Goal: Find specific page/section: Find specific page/section

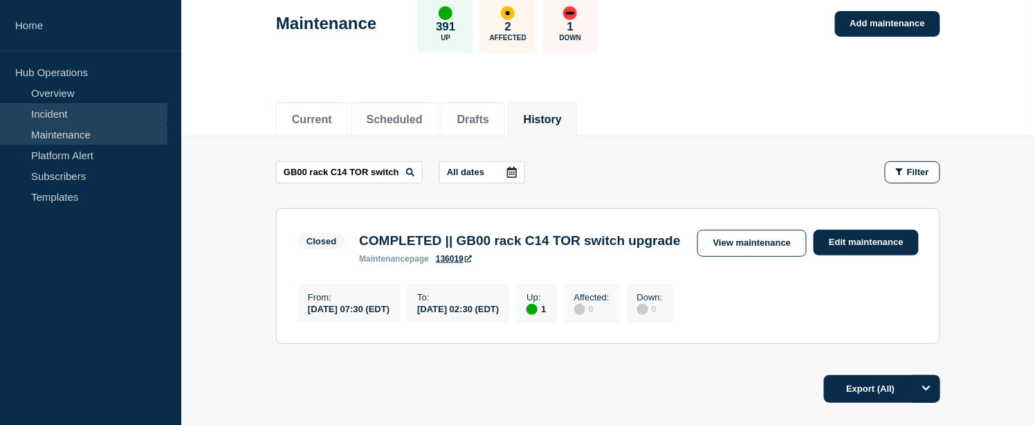
scroll to position [78, 0]
click at [57, 118] on link "Incident" at bounding box center [83, 113] width 167 height 21
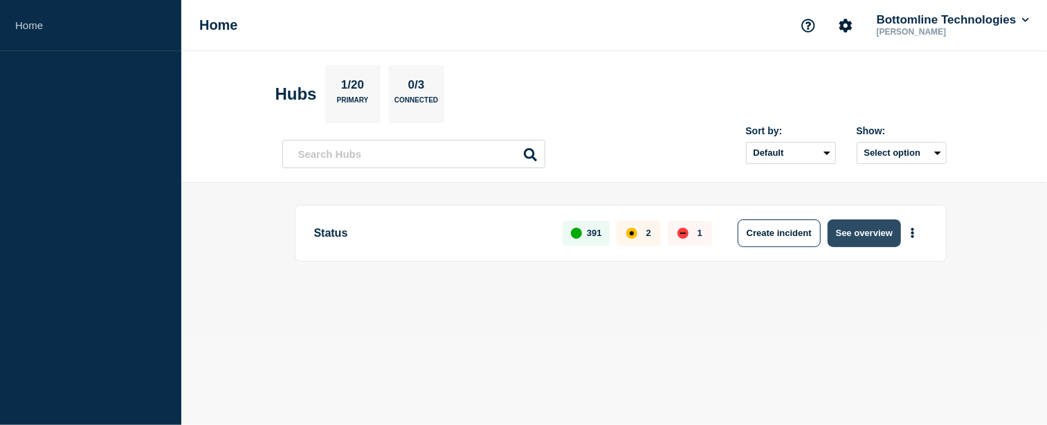
click at [884, 234] on button "See overview" at bounding box center [864, 233] width 73 height 28
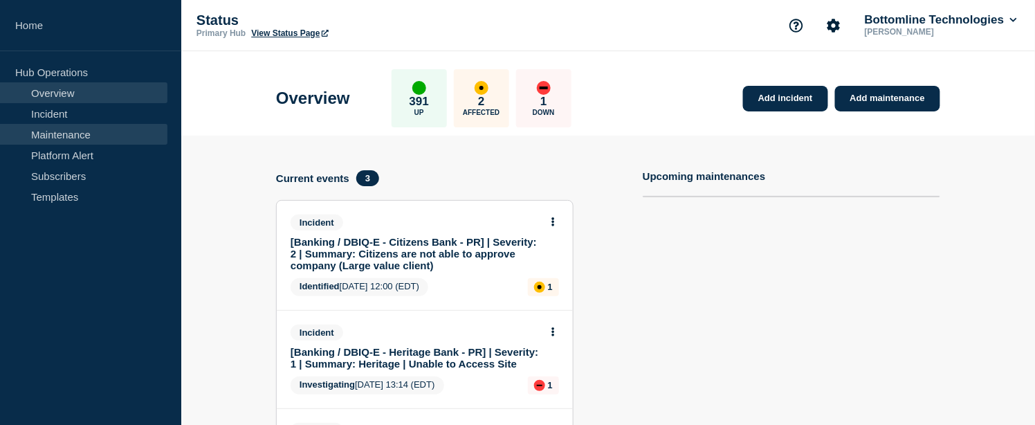
click at [79, 134] on link "Maintenance" at bounding box center [83, 134] width 167 height 21
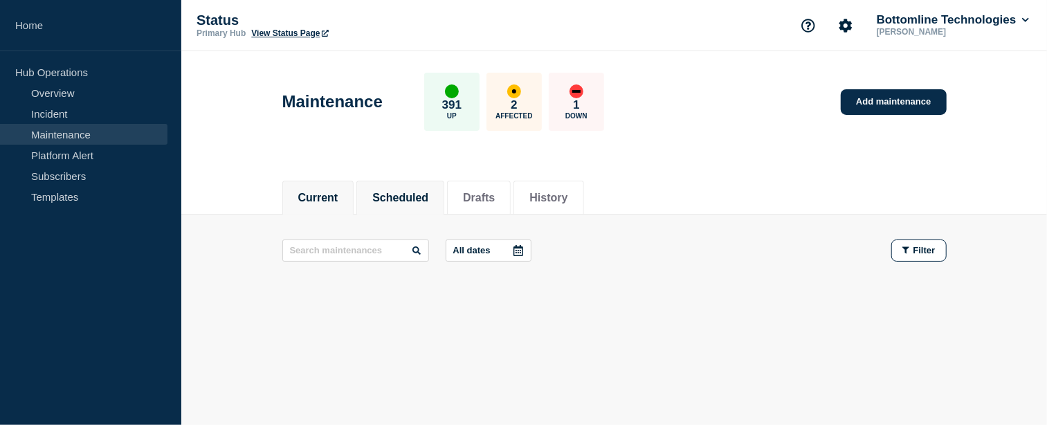
click at [404, 192] on button "Scheduled" at bounding box center [400, 198] width 56 height 12
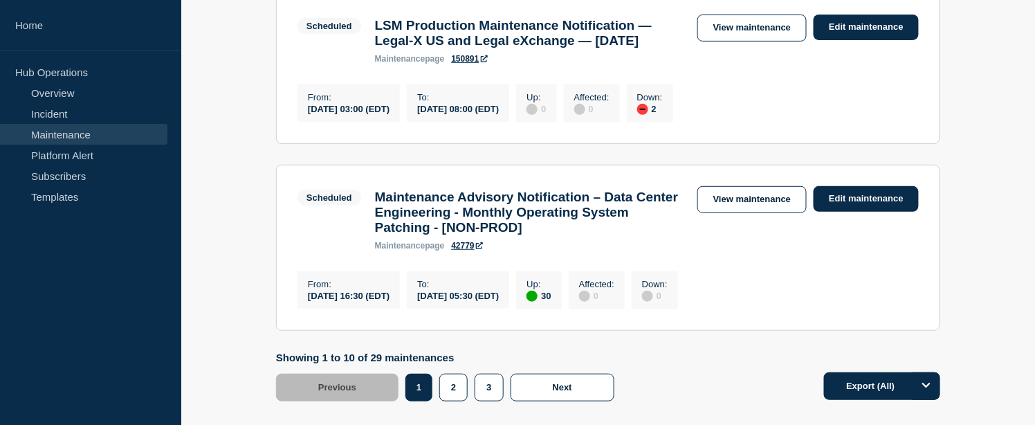
scroll to position [1770, 0]
